Goal: Task Accomplishment & Management: Complete application form

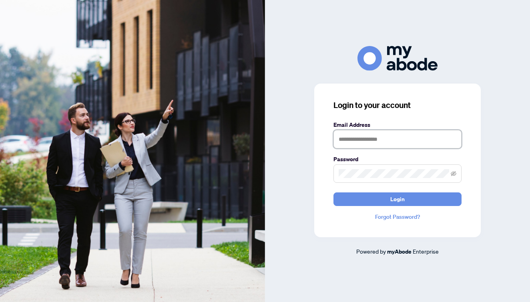
type input "**********"
click at [398, 199] on button "Login" at bounding box center [397, 200] width 128 height 14
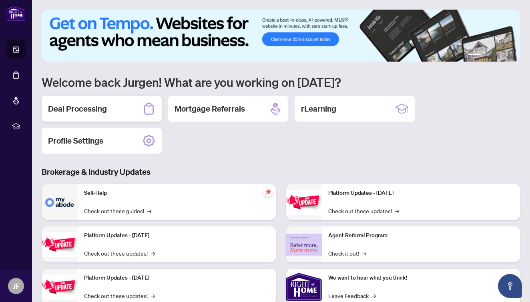
click at [123, 117] on div "Deal Processing" at bounding box center [102, 109] width 120 height 26
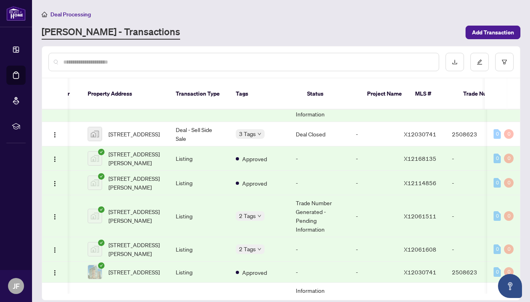
scroll to position [0, 34]
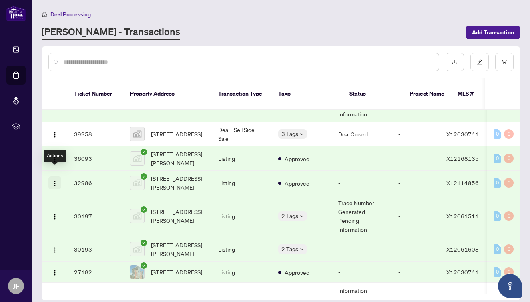
click at [55, 181] on img "button" at bounding box center [55, 184] width 6 height 6
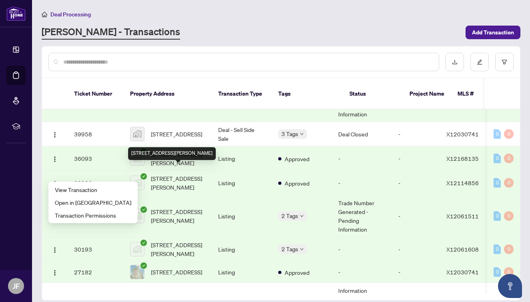
click at [167, 174] on span "705-203 Catherine St #705, Ottawa, ON, Canada" at bounding box center [178, 183] width 54 height 18
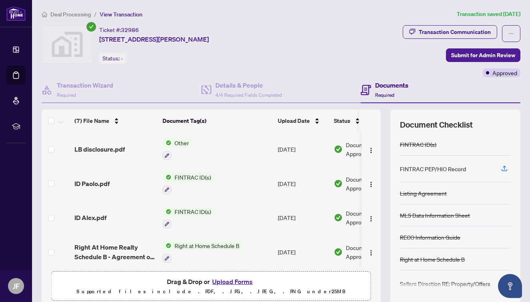
click at [114, 60] on div "Status: -" at bounding box center [112, 58] width 27 height 11
click at [77, 14] on span "Deal Processing" at bounding box center [70, 14] width 40 height 7
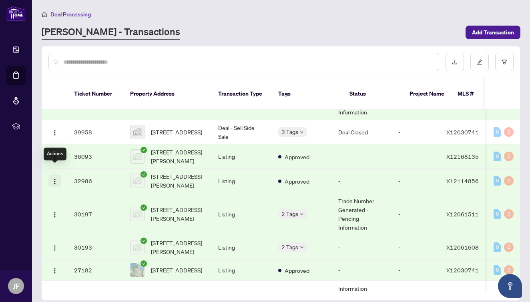
click at [54, 179] on img "button" at bounding box center [55, 182] width 6 height 6
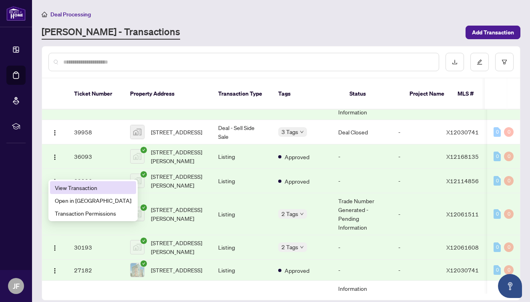
click at [62, 188] on span "View Transaction" at bounding box center [93, 187] width 76 height 9
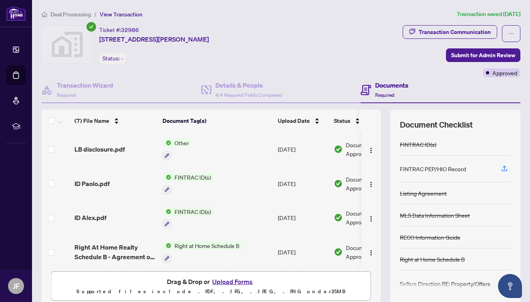
click at [74, 15] on span "Deal Processing" at bounding box center [70, 14] width 40 height 7
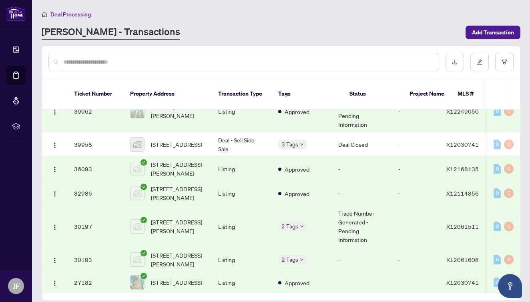
scroll to position [189, 0]
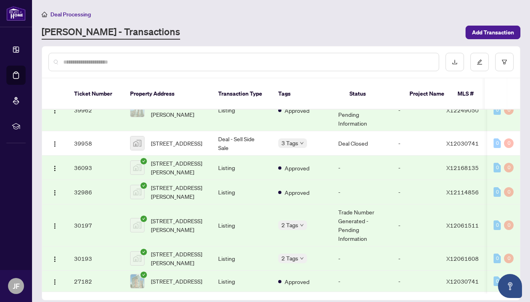
click at [470, 189] on span "X12114856" at bounding box center [462, 192] width 32 height 7
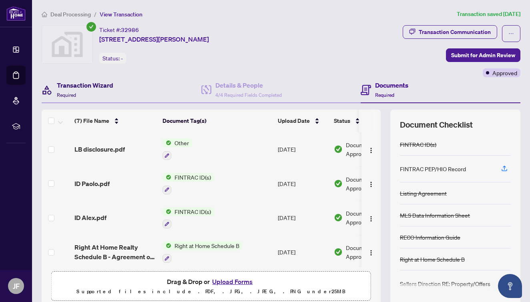
click at [81, 83] on h4 "Transaction Wizard" at bounding box center [85, 85] width 56 height 10
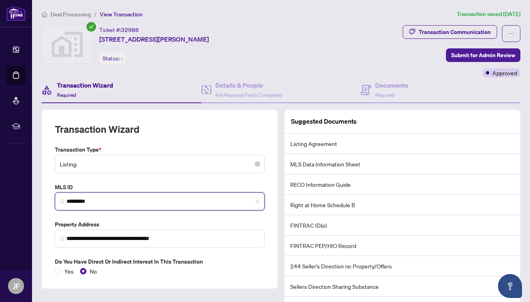
click at [98, 200] on input "*********" at bounding box center [162, 201] width 193 height 8
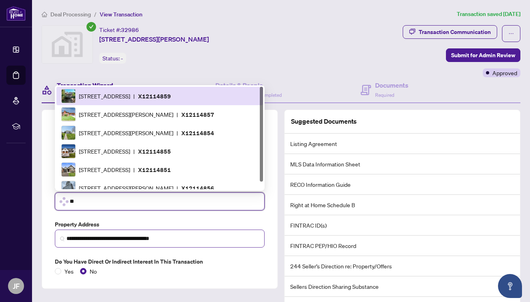
type input "*"
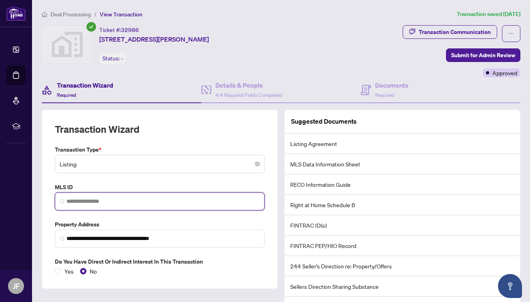
click at [98, 203] on input "search" at bounding box center [162, 201] width 193 height 8
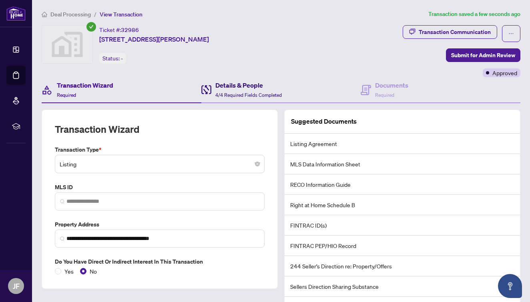
click at [233, 87] on h4 "Details & People" at bounding box center [248, 85] width 66 height 10
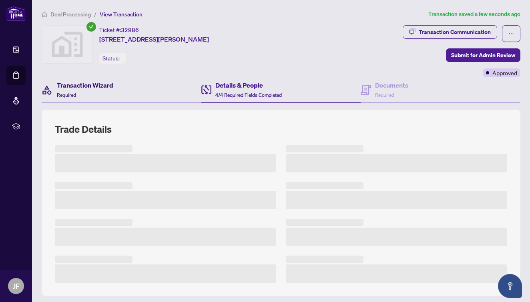
click at [87, 85] on h4 "Transaction Wizard" at bounding box center [85, 85] width 56 height 10
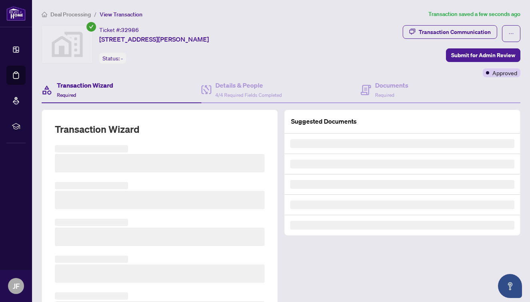
click at [118, 59] on div "Status: -" at bounding box center [112, 58] width 27 height 11
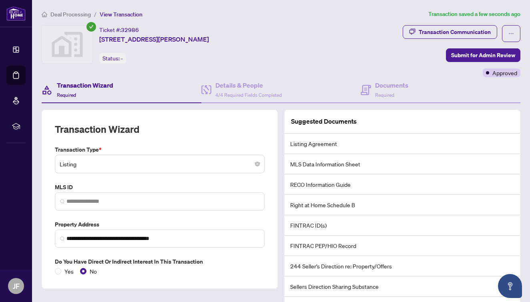
click at [120, 58] on div "Status: -" at bounding box center [112, 58] width 27 height 11
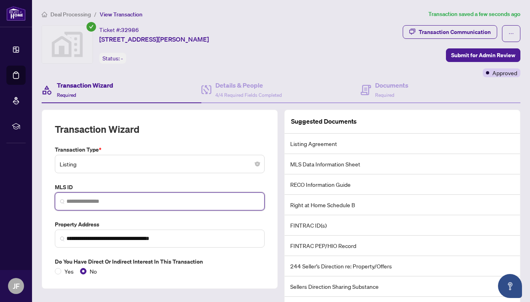
click at [91, 197] on input "search" at bounding box center [162, 201] width 193 height 8
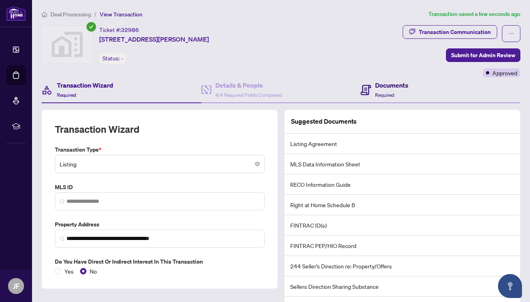
click at [387, 86] on h4 "Documents" at bounding box center [391, 85] width 33 height 10
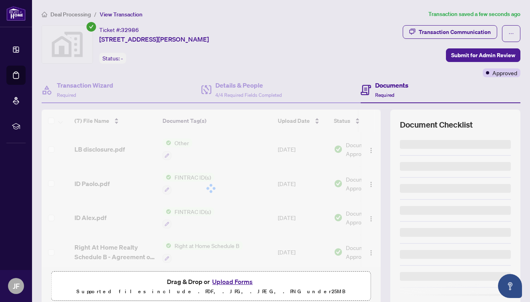
click at [62, 14] on span "Deal Processing" at bounding box center [70, 14] width 40 height 7
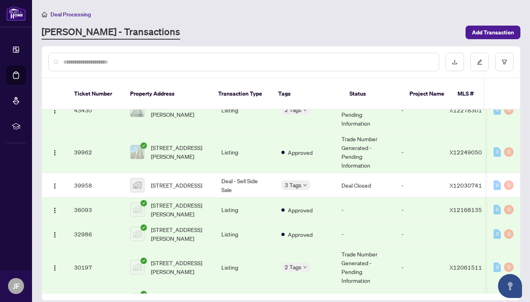
scroll to position [146, 0]
click at [185, 226] on span "705-203 Catherine St #705, Ottawa, ON, Canada" at bounding box center [180, 235] width 58 height 18
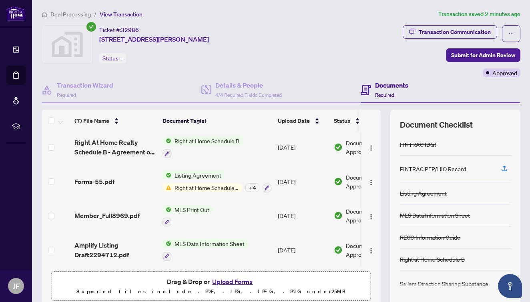
scroll to position [108, 0]
click at [190, 205] on span "MLS Print Out" at bounding box center [191, 209] width 41 height 9
click at [190, 207] on span "MLS Print Out" at bounding box center [191, 209] width 41 height 9
click at [111, 215] on span "Member_Full8969.pdf" at bounding box center [106, 216] width 65 height 10
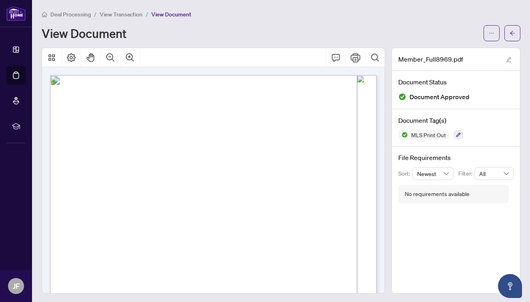
click at [74, 13] on span "Deal Processing" at bounding box center [70, 14] width 40 height 7
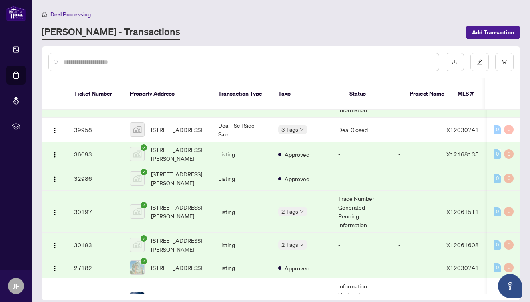
scroll to position [201, 0]
click at [84, 169] on td "32986" at bounding box center [96, 179] width 56 height 24
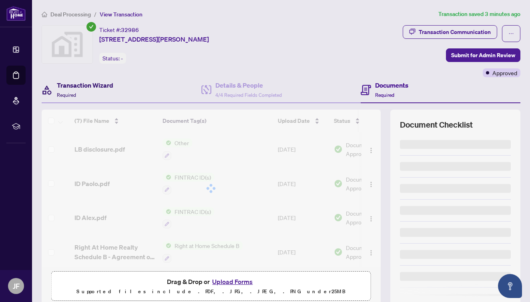
click at [94, 86] on h4 "Transaction Wizard" at bounding box center [85, 85] width 56 height 10
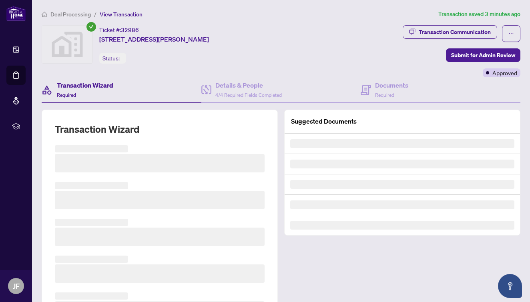
click at [92, 84] on h4 "Transaction Wizard" at bounding box center [85, 85] width 56 height 10
click at [245, 89] on h4 "Details & People" at bounding box center [248, 85] width 66 height 10
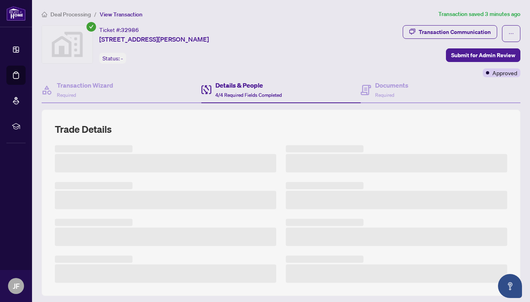
click at [244, 85] on h4 "Details & People" at bounding box center [248, 85] width 66 height 10
click at [80, 85] on h4 "Transaction Wizard" at bounding box center [85, 85] width 56 height 10
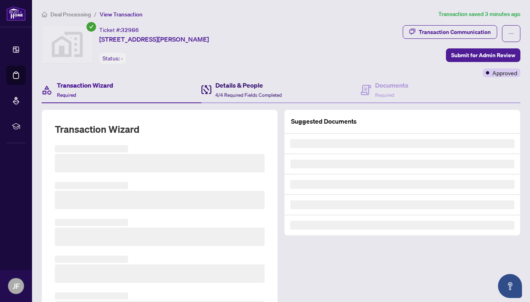
click at [238, 85] on h4 "Details & People" at bounding box center [248, 85] width 66 height 10
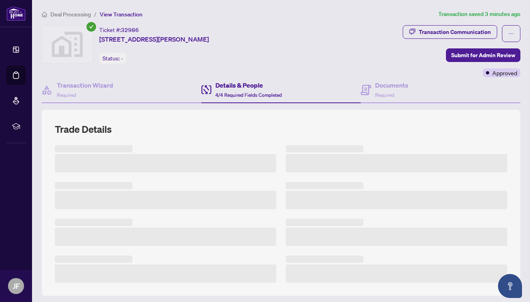
click at [119, 58] on div "Status: -" at bounding box center [112, 58] width 27 height 11
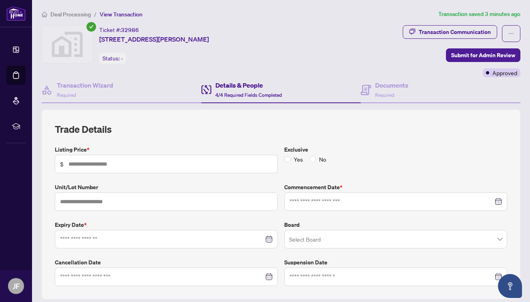
type input "*******"
type input "***"
type input "**********"
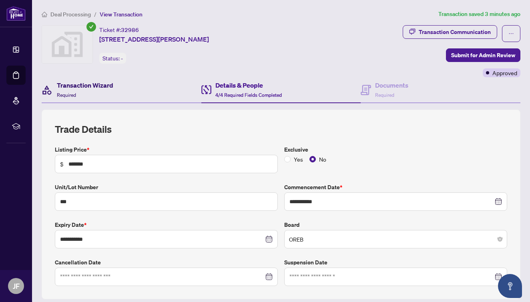
click at [88, 85] on h4 "Transaction Wizard" at bounding box center [85, 85] width 56 height 10
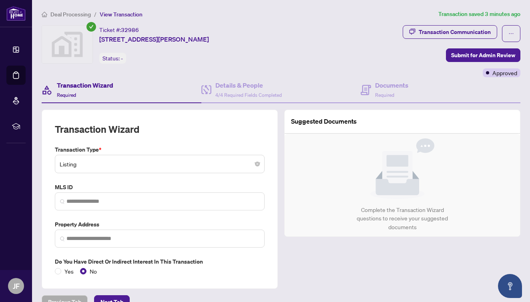
type input "**********"
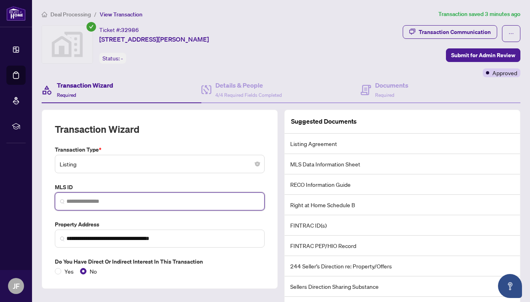
click at [79, 200] on input "search" at bounding box center [162, 201] width 193 height 8
paste input "*********"
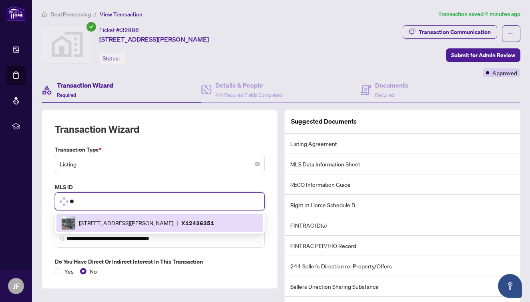
type input "*"
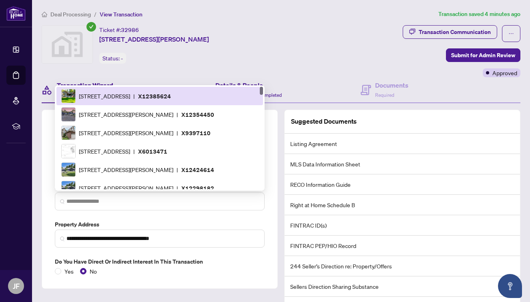
click at [297, 85] on div "Details & People 4/4 Required Fields Completed" at bounding box center [281, 90] width 160 height 26
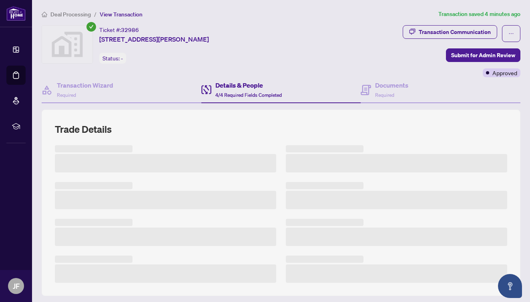
click at [254, 85] on h4 "Details & People" at bounding box center [248, 85] width 66 height 10
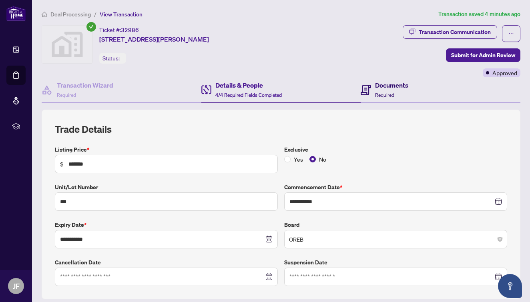
click at [385, 84] on h4 "Documents" at bounding box center [391, 85] width 33 height 10
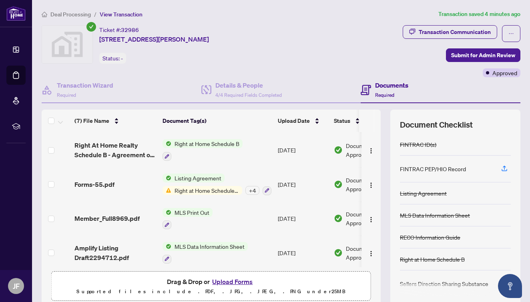
scroll to position [104, 0]
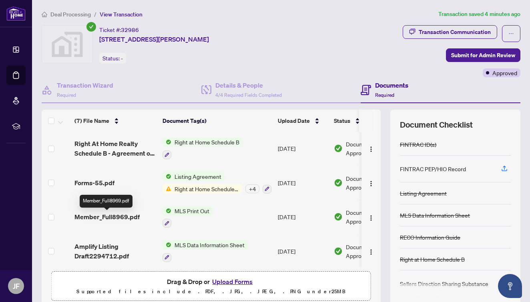
click at [112, 217] on span "Member_Full8969.pdf" at bounding box center [106, 217] width 65 height 10
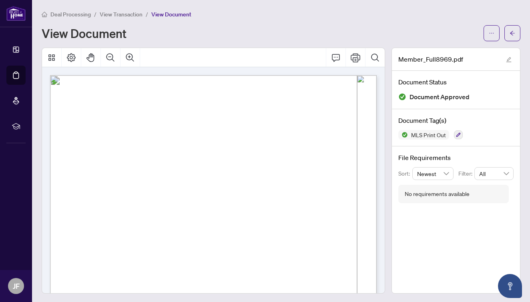
drag, startPoint x: 307, startPoint y: 115, endPoint x: 339, endPoint y: 115, distance: 31.2
click at [337, 115] on span "MLS®#: X12114856" at bounding box center [311, 117] width 53 height 6
click at [76, 14] on span "Deal Processing" at bounding box center [70, 14] width 40 height 7
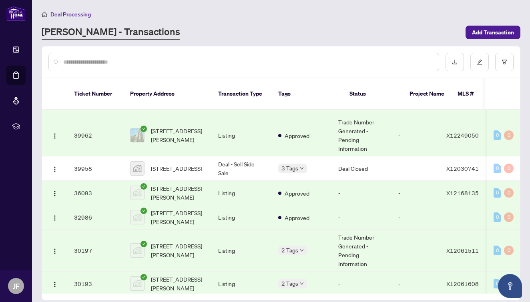
scroll to position [164, 0]
click at [81, 208] on td "32986" at bounding box center [96, 217] width 56 height 24
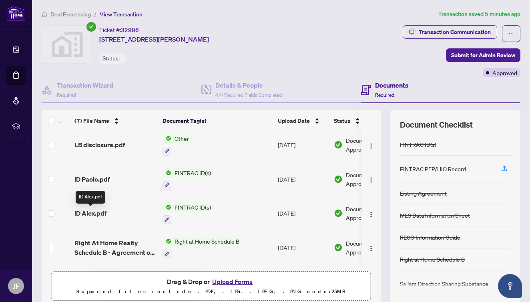
scroll to position [4, 0]
click at [91, 83] on h4 "Transaction Wizard" at bounding box center [85, 85] width 56 height 10
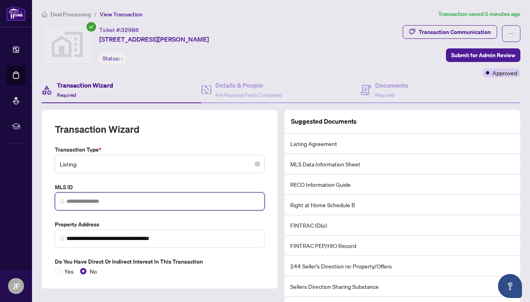
click at [69, 200] on input "search" at bounding box center [162, 201] width 193 height 8
paste input "*********"
type input "*********"
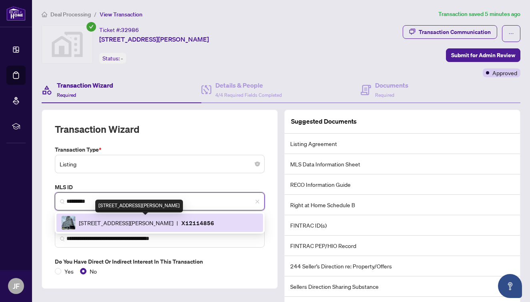
click at [173, 221] on span "[STREET_ADDRESS][PERSON_NAME]" at bounding box center [126, 223] width 94 height 9
type input "**********"
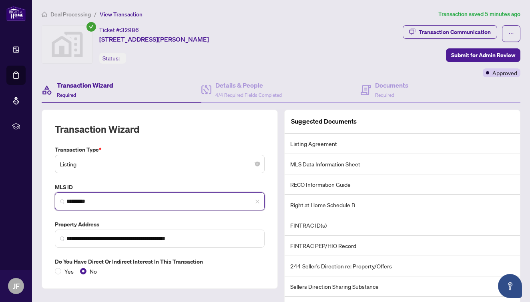
type input "*********"
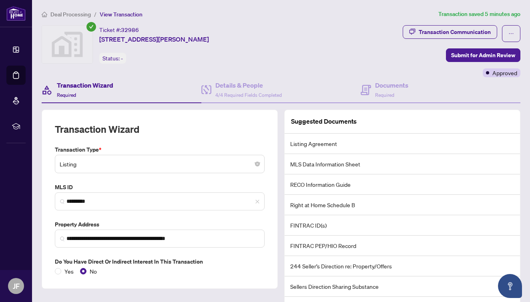
click at [271, 63] on div "Ticket #: 32986 705-203 Catherine St #705, Ottawa, ON, Canada Status: -" at bounding box center [173, 51] width 266 height 52
click at [384, 83] on h4 "Documents" at bounding box center [391, 85] width 33 height 10
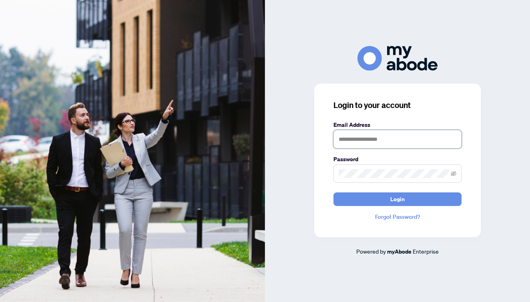
type input "**********"
click at [398, 199] on button "Login" at bounding box center [397, 200] width 128 height 14
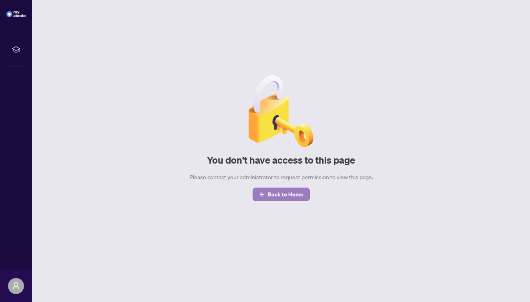
click at [290, 196] on main "You don't have access to this page Please contact your administrator to request…" at bounding box center [281, 151] width 498 height 302
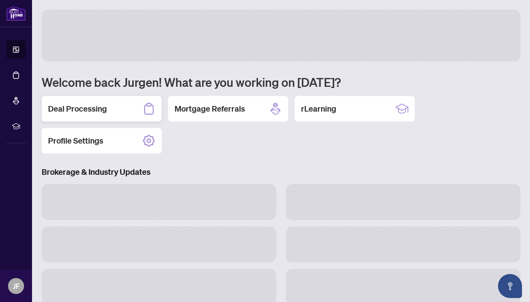
click at [121, 110] on div "Deal Processing" at bounding box center [102, 109] width 120 height 26
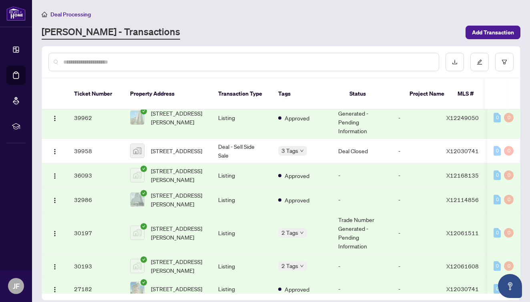
scroll to position [181, 0]
click at [179, 193] on span "[STREET_ADDRESS][PERSON_NAME]" at bounding box center [178, 200] width 54 height 18
click at [179, 193] on main "Deal Processing [PERSON_NAME] - Transactions Add Transaction Ticket Number Prop…" at bounding box center [281, 151] width 498 height 302
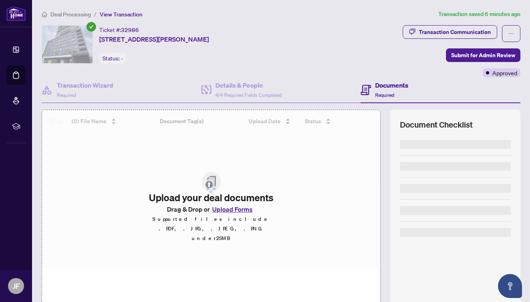
click at [232, 221] on div at bounding box center [211, 189] width 338 height 158
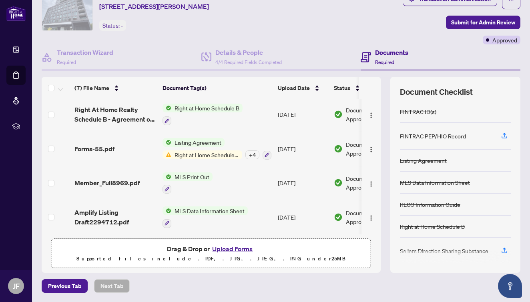
click at [242, 251] on button "Upload Forms" at bounding box center [232, 249] width 45 height 10
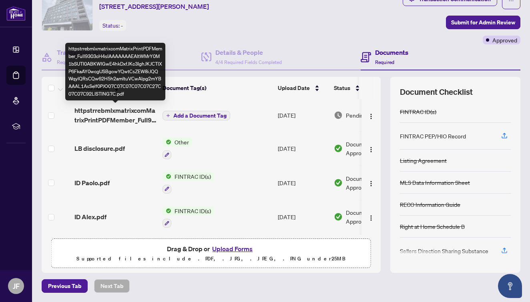
click at [129, 110] on span "httpstrrebmlxmatrixcomMatrixPrintPDFMember_Full9303cH4sIAAAAAAAEAItWMrY0M1bSUTI…" at bounding box center [115, 115] width 82 height 19
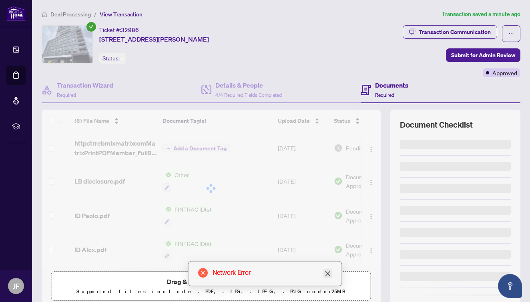
click at [330, 274] on icon "close" at bounding box center [328, 274] width 6 height 6
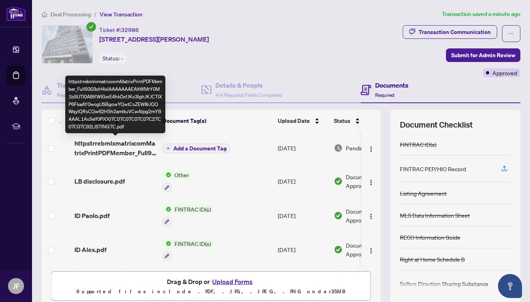
click at [111, 153] on span "httpstrrebmlxmatrixcomMatrixPrintPDFMember_Full9303cH4sIAAAAAAAEAItWMrY0M1bSUTI…" at bounding box center [115, 148] width 82 height 19
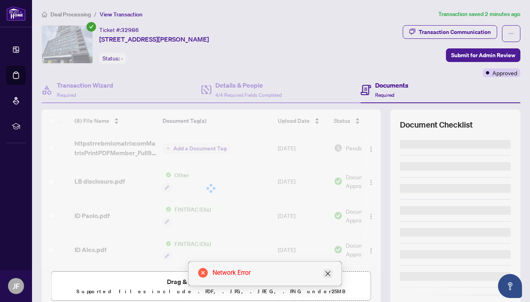
click at [329, 275] on icon "close" at bounding box center [327, 273] width 5 height 5
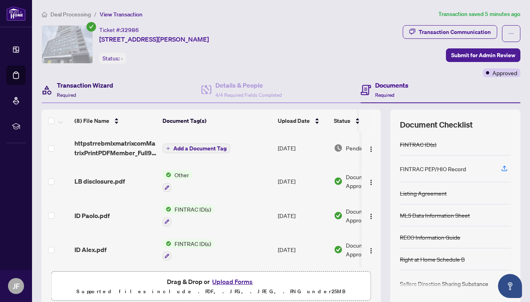
click at [67, 84] on h4 "Transaction Wizard" at bounding box center [85, 85] width 56 height 10
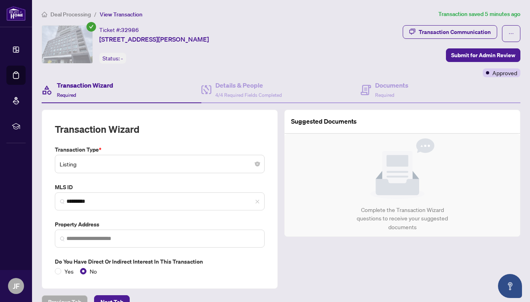
type input "**********"
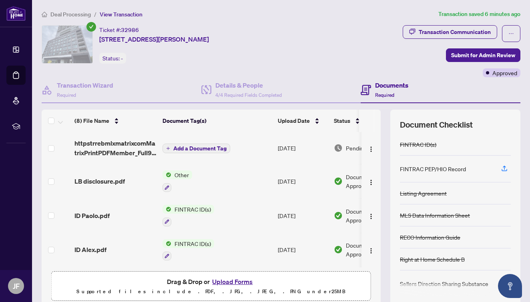
click at [145, 70] on div "Ticket #: 32986 [STREET_ADDRESS][PERSON_NAME] Status: -" at bounding box center [173, 51] width 266 height 52
click at [75, 15] on span "Deal Processing" at bounding box center [70, 14] width 40 height 7
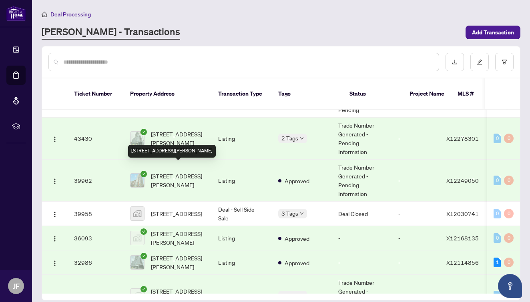
scroll to position [128, 0]
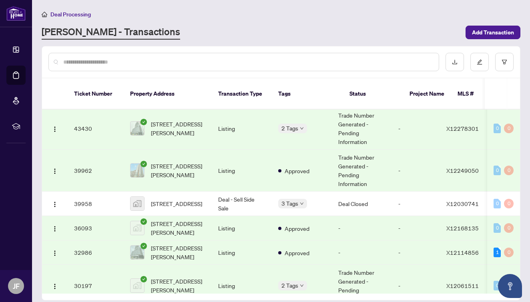
click at [88, 242] on td "32986" at bounding box center [96, 253] width 56 height 24
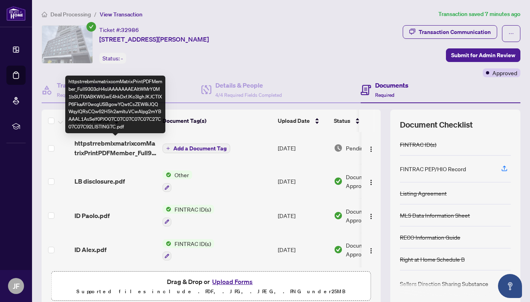
click at [139, 153] on span "httpstrrebmlxmatrixcomMatrixPrintPDFMember_Full9303cH4sIAAAAAAAEAItWMrY0M1bSUTI…" at bounding box center [115, 148] width 82 height 19
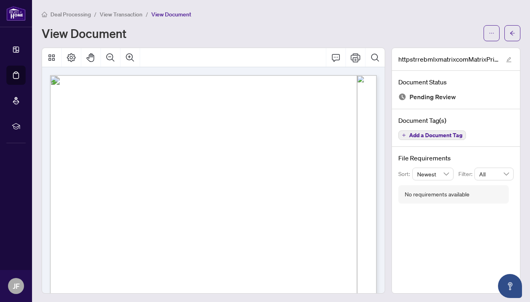
click at [87, 13] on span "Deal Processing" at bounding box center [70, 14] width 40 height 7
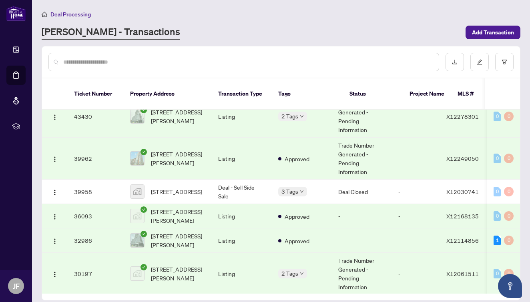
scroll to position [143, 0]
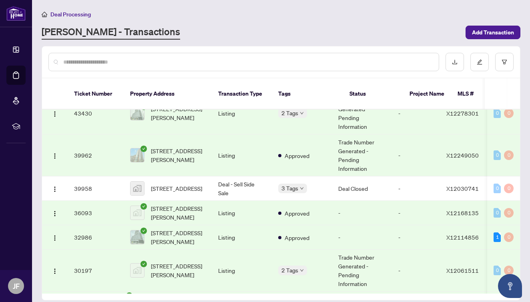
click at [80, 229] on td "32986" at bounding box center [96, 237] width 56 height 24
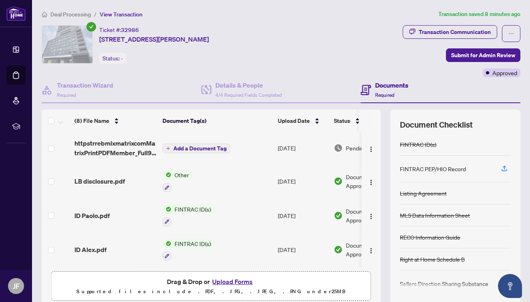
click at [209, 146] on span "Add a Document Tag" at bounding box center [199, 149] width 53 height 6
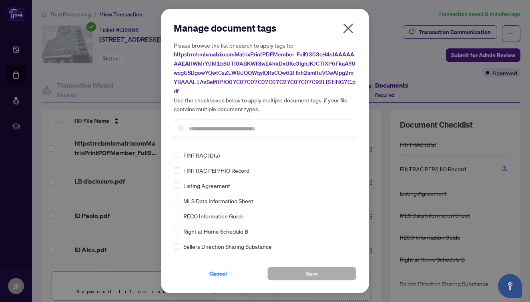
click at [181, 107] on h5 "Please browse the list or search to apply tags to: httpstrrebmlxmatrixcomMatrix…" at bounding box center [265, 77] width 183 height 72
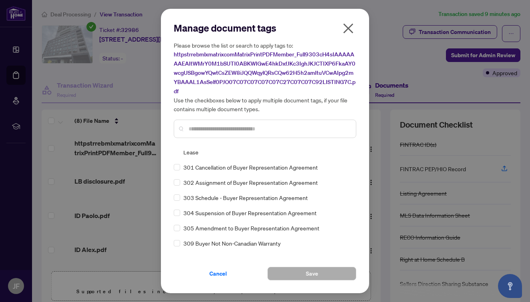
scroll to position [3399, 0]
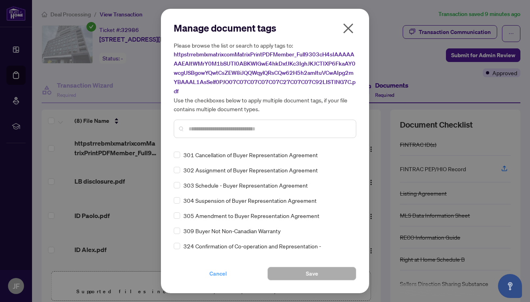
click at [219, 275] on span "Cancel" at bounding box center [218, 273] width 18 height 13
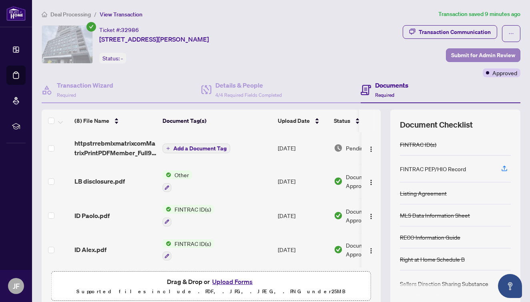
click at [462, 55] on span "Submit for Admin Review" at bounding box center [483, 55] width 64 height 13
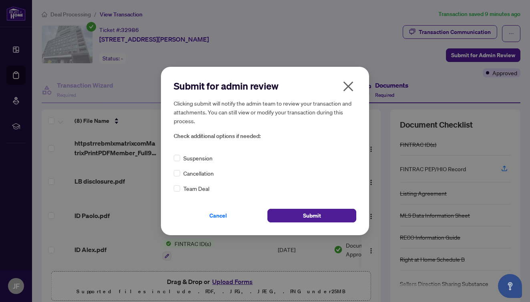
scroll to position [0, 0]
click at [295, 217] on button "Submit" at bounding box center [311, 216] width 89 height 14
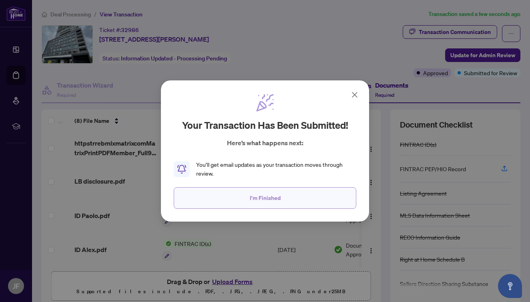
click at [281, 200] on button "I'm Finished" at bounding box center [265, 198] width 183 height 22
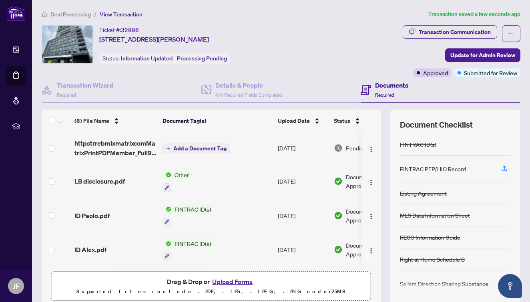
click at [72, 14] on span "Deal Processing" at bounding box center [70, 14] width 40 height 7
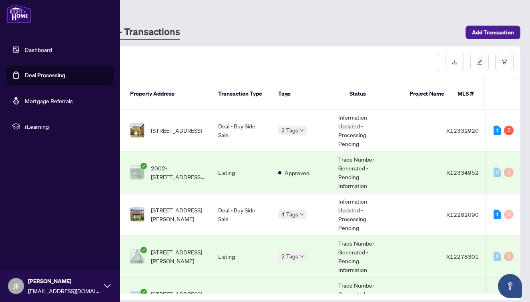
click at [25, 76] on link "Deal Processing" at bounding box center [45, 75] width 40 height 7
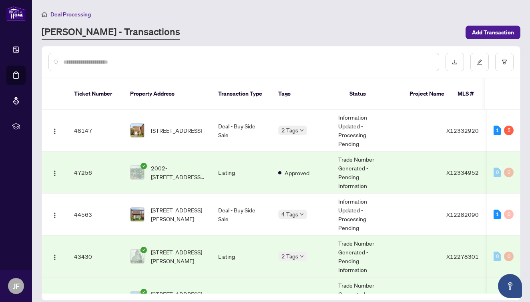
click at [69, 16] on span "Deal Processing" at bounding box center [70, 14] width 40 height 7
click at [480, 34] on span "Add Transaction" at bounding box center [493, 32] width 42 height 13
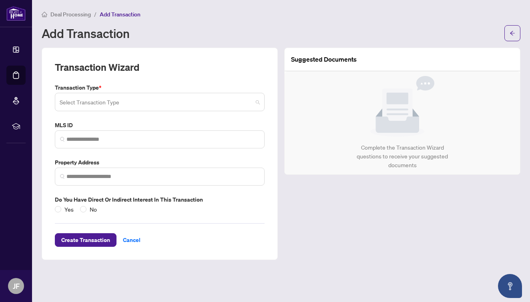
click at [259, 102] on span at bounding box center [160, 101] width 200 height 15
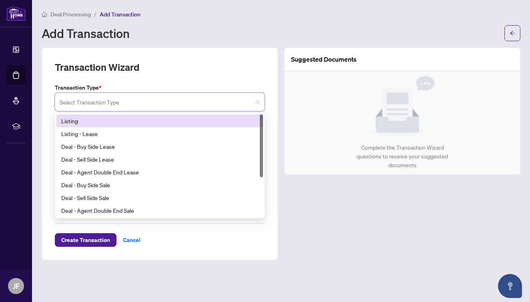
click at [235, 121] on div "Listing" at bounding box center [159, 121] width 197 height 9
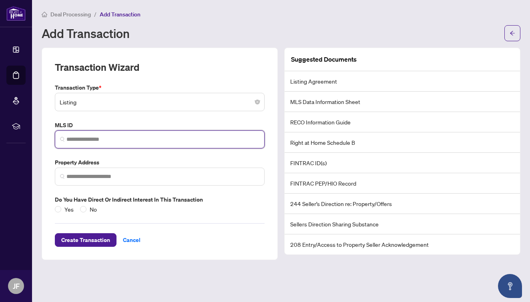
paste input "*********"
type input "*********"
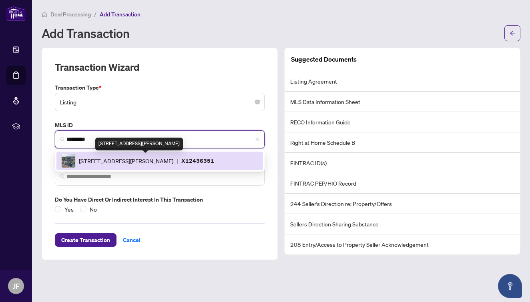
click at [125, 162] on span "[STREET_ADDRESS][PERSON_NAME]" at bounding box center [126, 161] width 94 height 9
type input "**********"
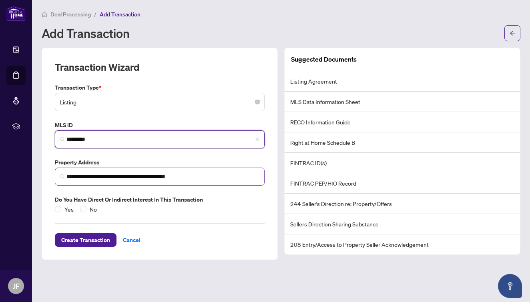
type input "*********"
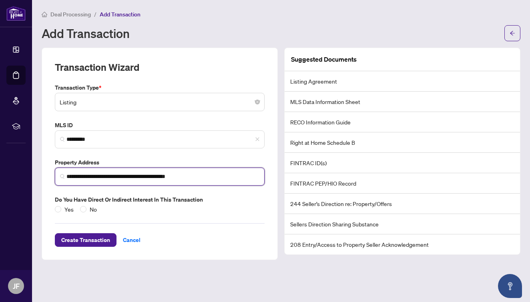
click at [67, 175] on input "**********" at bounding box center [162, 177] width 193 height 8
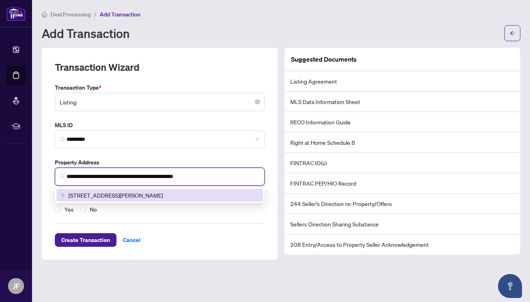
click at [221, 173] on input "**********" at bounding box center [162, 177] width 193 height 8
type input "**********"
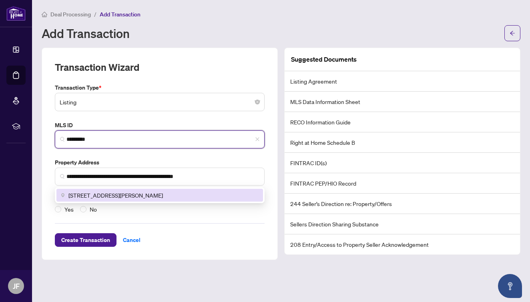
click at [205, 139] on input "*********" at bounding box center [162, 139] width 193 height 8
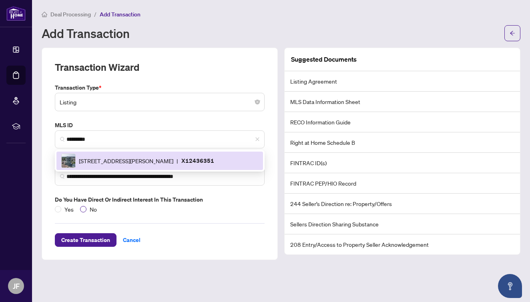
click at [83, 209] on span at bounding box center [83, 209] width 6 height 6
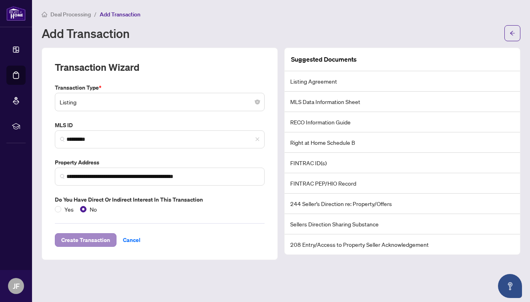
click at [88, 238] on span "Create Transaction" at bounding box center [85, 240] width 49 height 13
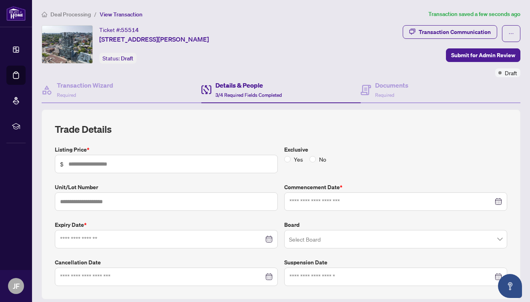
type input "*******"
type input "***"
type input "**********"
click at [128, 59] on span "Draft" at bounding box center [127, 58] width 12 height 7
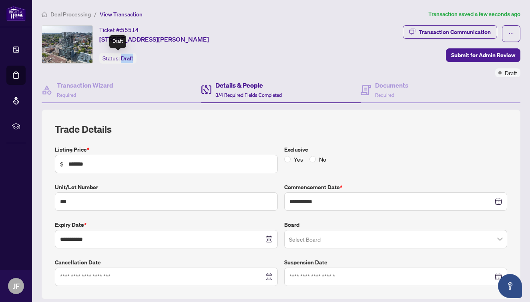
click at [128, 59] on span "Draft" at bounding box center [127, 58] width 12 height 7
click at [138, 74] on div "Ticket #: 55514 [STREET_ADDRESS][PERSON_NAME] Status: Draft" at bounding box center [173, 51] width 266 height 52
click at [142, 92] on div "Transaction Wizard Required" at bounding box center [122, 90] width 160 height 26
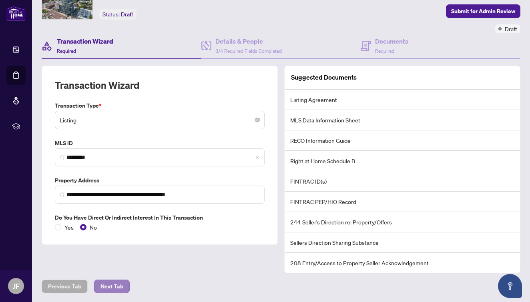
click at [112, 286] on span "Next Tab" at bounding box center [111, 286] width 23 height 13
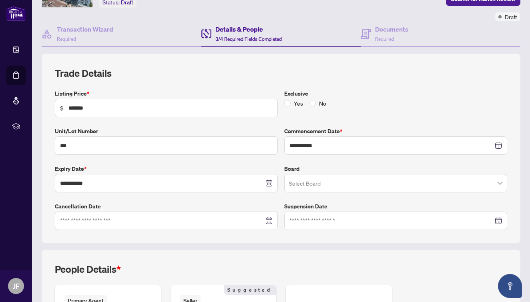
scroll to position [63, 0]
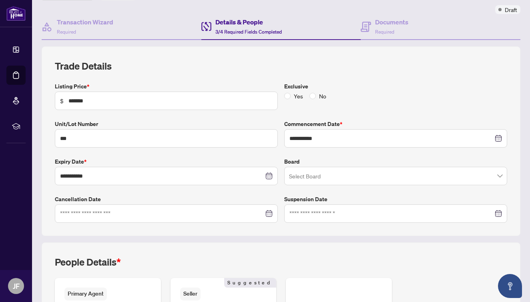
click at [500, 177] on span at bounding box center [395, 176] width 213 height 15
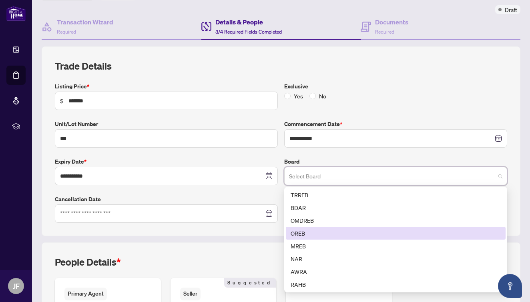
click at [452, 233] on div "OREB" at bounding box center [396, 233] width 210 height 9
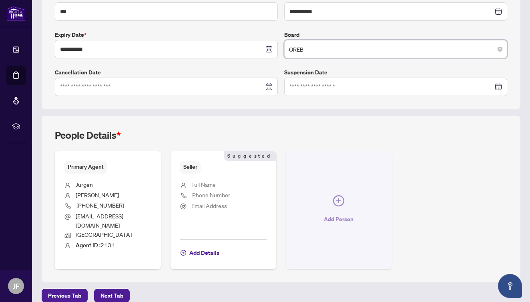
scroll to position [190, 0]
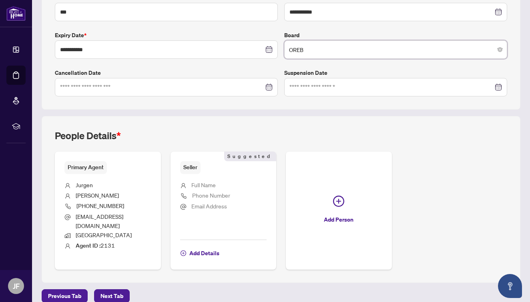
click at [200, 185] on span "Full Name" at bounding box center [203, 184] width 24 height 7
click at [201, 247] on span "Add Details" at bounding box center [204, 253] width 30 height 13
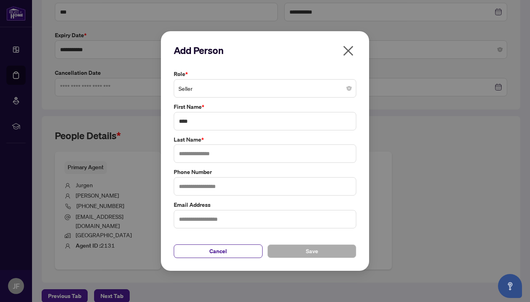
type input "****"
type input "**"
type input "********"
type input "**********"
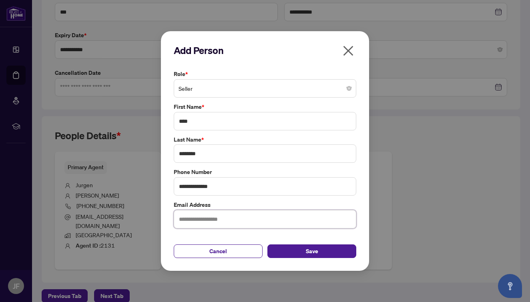
type input "**********"
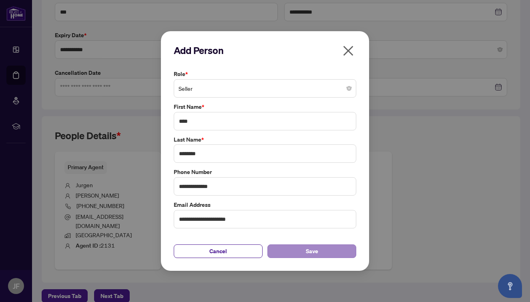
click at [313, 249] on span "Save" at bounding box center [312, 251] width 12 height 13
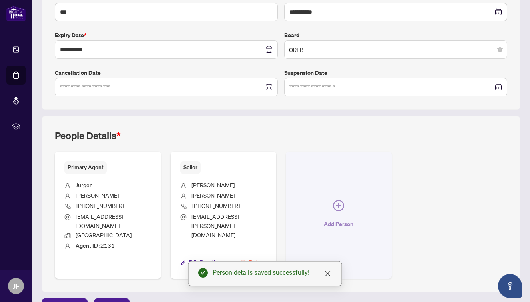
click at [335, 201] on icon "plus-circle" at bounding box center [338, 205] width 11 height 11
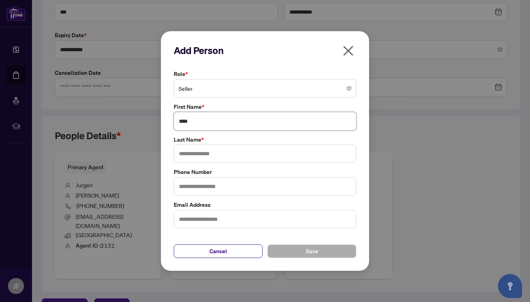
type input "*****"
type input "********"
type input "**********"
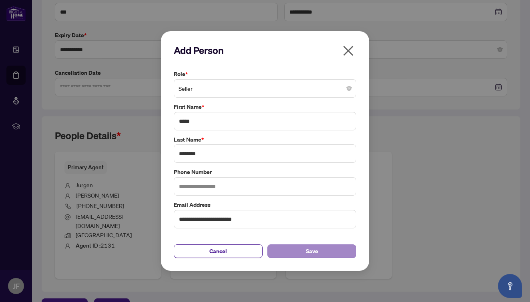
type input "*****"
click at [304, 251] on button "Save" at bounding box center [311, 252] width 89 height 14
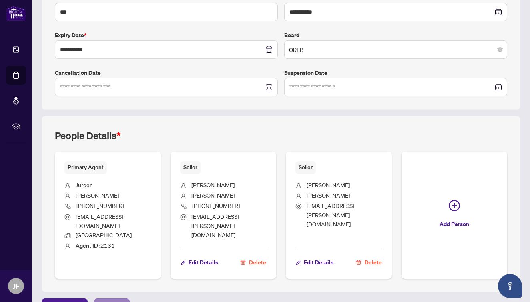
click at [117, 299] on span "Next Tab" at bounding box center [111, 305] width 23 height 13
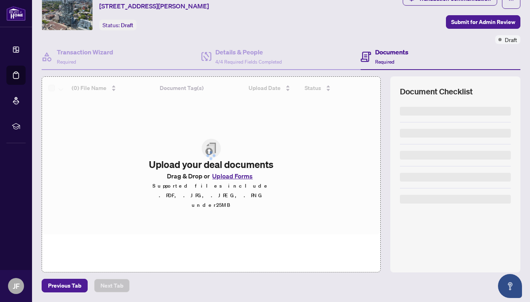
scroll to position [33, 0]
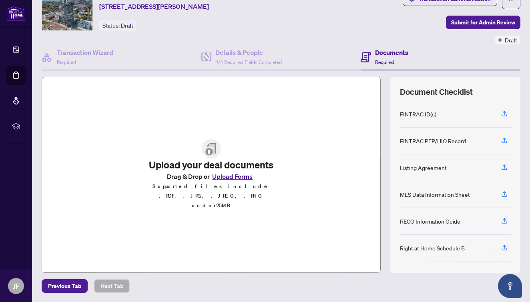
click at [233, 182] on button "Upload Forms" at bounding box center [232, 176] width 45 height 10
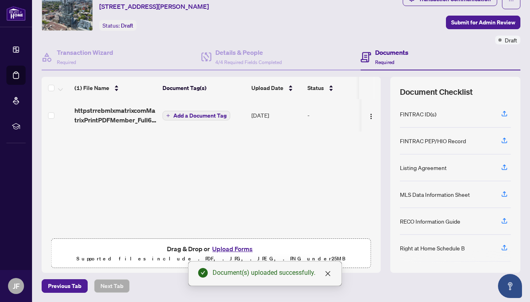
click at [229, 250] on button "Upload Forms" at bounding box center [232, 249] width 45 height 10
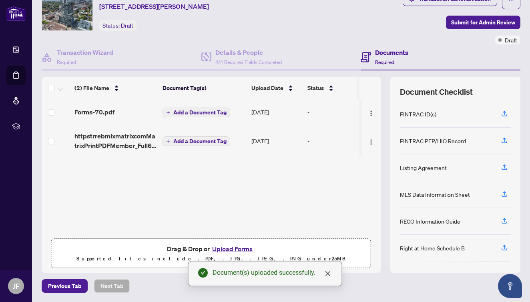
click at [226, 250] on button "Upload Forms" at bounding box center [232, 249] width 45 height 10
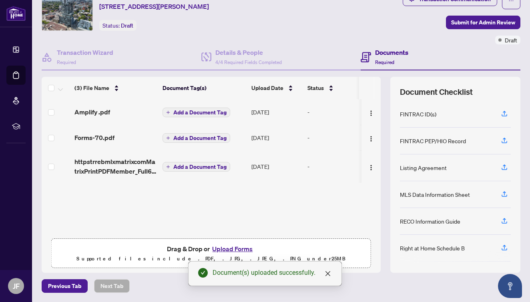
click at [226, 248] on button "Upload Forms" at bounding box center [232, 249] width 45 height 10
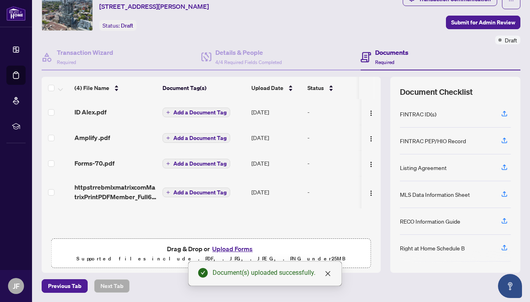
click at [241, 252] on button "Upload Forms" at bounding box center [232, 249] width 45 height 10
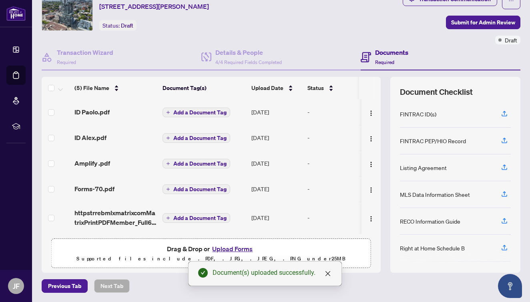
scroll to position [0, 0]
click at [241, 249] on button "Upload Forms" at bounding box center [232, 249] width 45 height 10
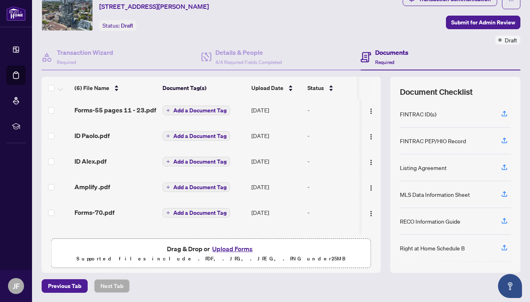
click at [234, 249] on button "Upload Forms" at bounding box center [232, 249] width 45 height 10
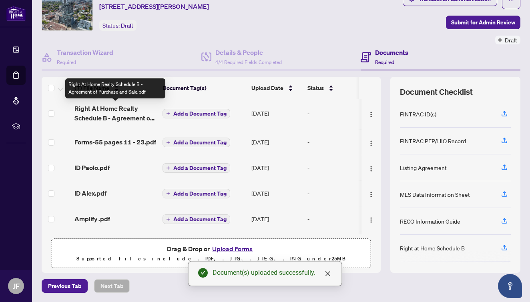
click at [137, 117] on span "Right At Home Realty Schedule B - Agreement of Purchase and Sale.pdf" at bounding box center [115, 113] width 82 height 19
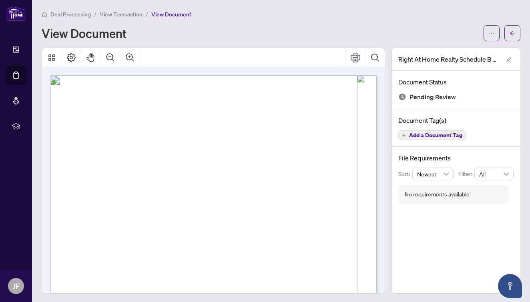
click at [112, 14] on span "View Transaction" at bounding box center [121, 14] width 43 height 7
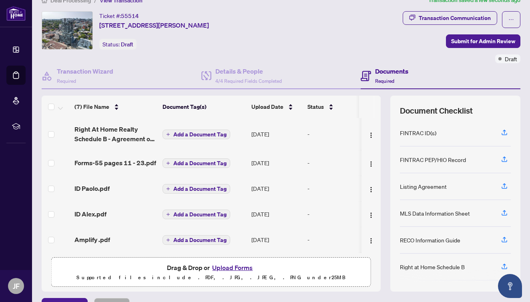
scroll to position [14, 0]
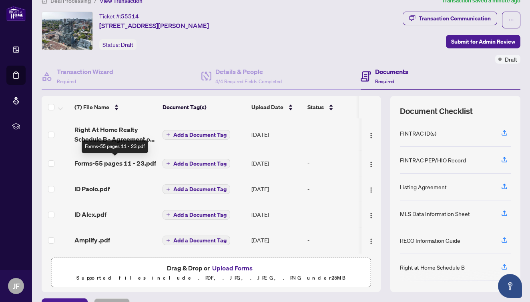
click at [119, 163] on span "Forms-55 pages 11 - 23.pdf" at bounding box center [115, 164] width 82 height 10
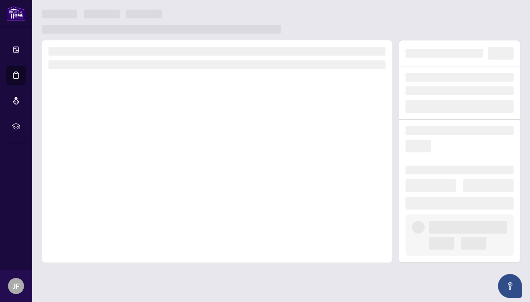
click at [119, 163] on div at bounding box center [217, 151] width 351 height 223
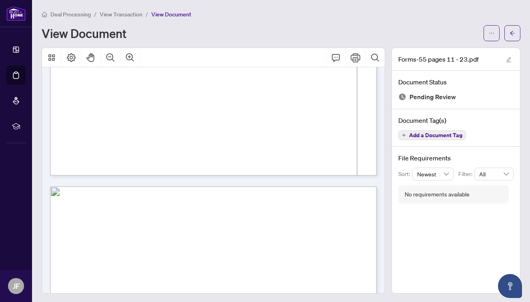
scroll to position [3144, 0]
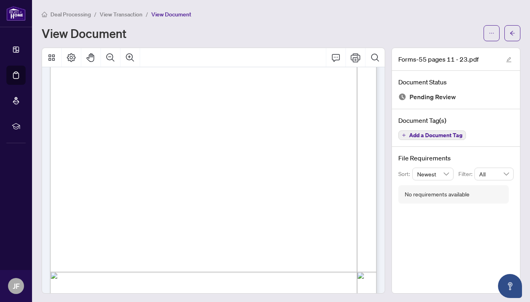
click at [387, 222] on div at bounding box center [213, 171] width 350 height 246
drag, startPoint x: 381, startPoint y: 203, endPoint x: 381, endPoint y: 234, distance: 31.2
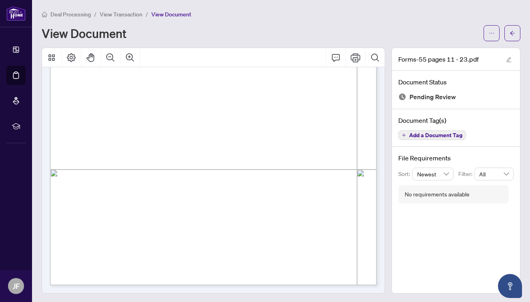
click at [137, 14] on span "View Transaction" at bounding box center [121, 14] width 43 height 7
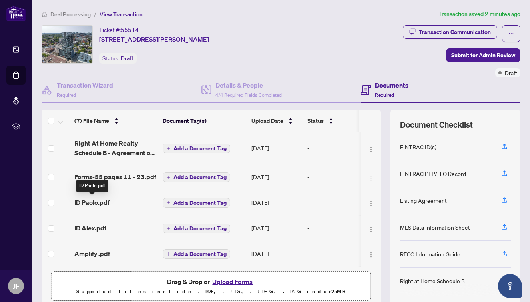
click at [102, 203] on span "ID Paolo.pdf" at bounding box center [91, 203] width 35 height 10
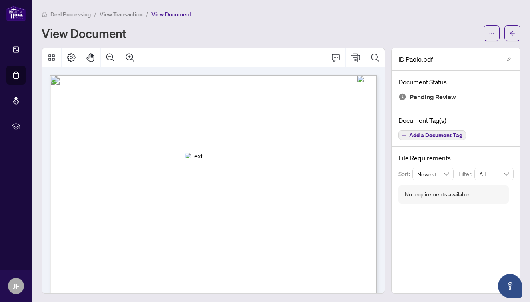
click at [100, 14] on span "View Transaction" at bounding box center [121, 14] width 43 height 7
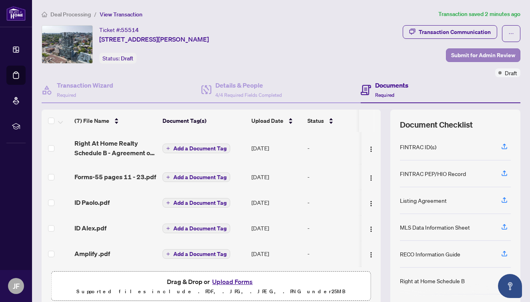
click at [464, 55] on span "Submit for Admin Review" at bounding box center [483, 55] width 64 height 13
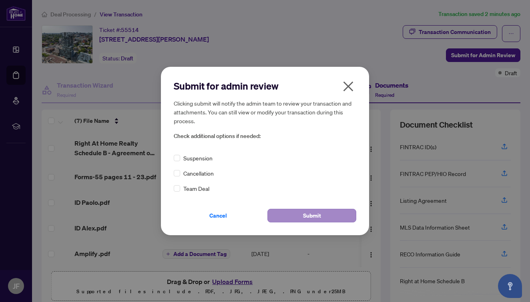
click at [312, 216] on span "Submit" at bounding box center [312, 215] width 18 height 13
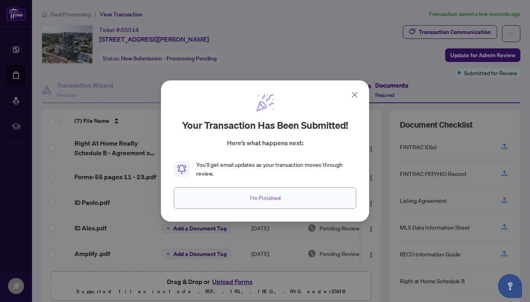
click at [280, 196] on button "I'm Finished" at bounding box center [265, 198] width 183 height 22
